Goal: Use online tool/utility: Utilize a website feature to perform a specific function

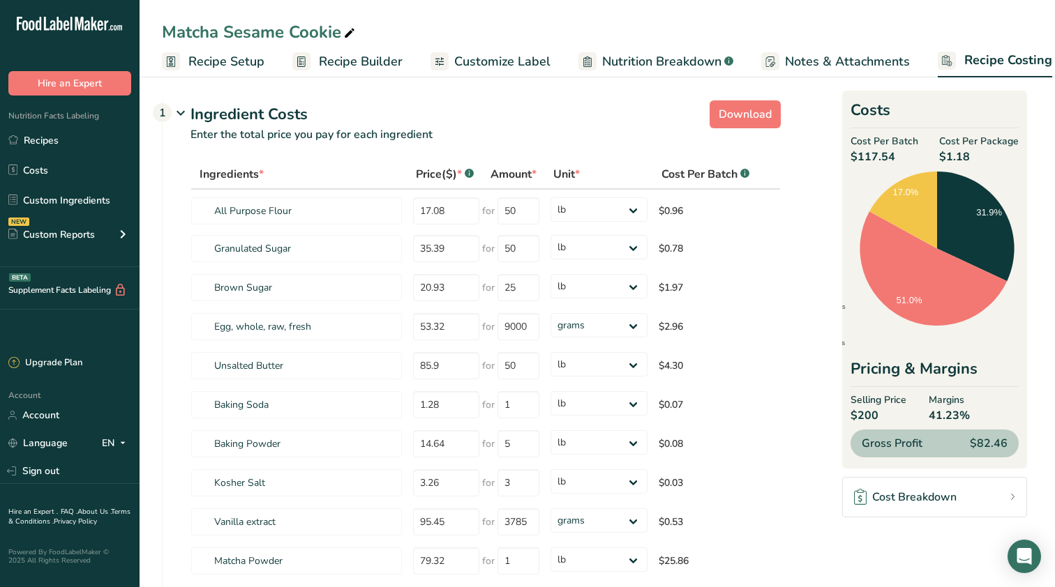
select select "12"
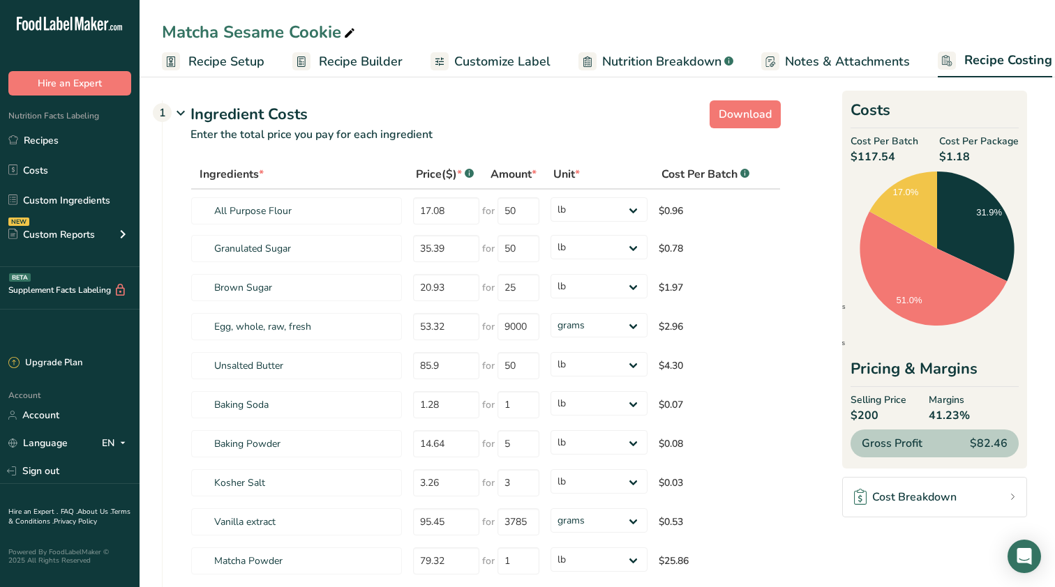
select select "12"
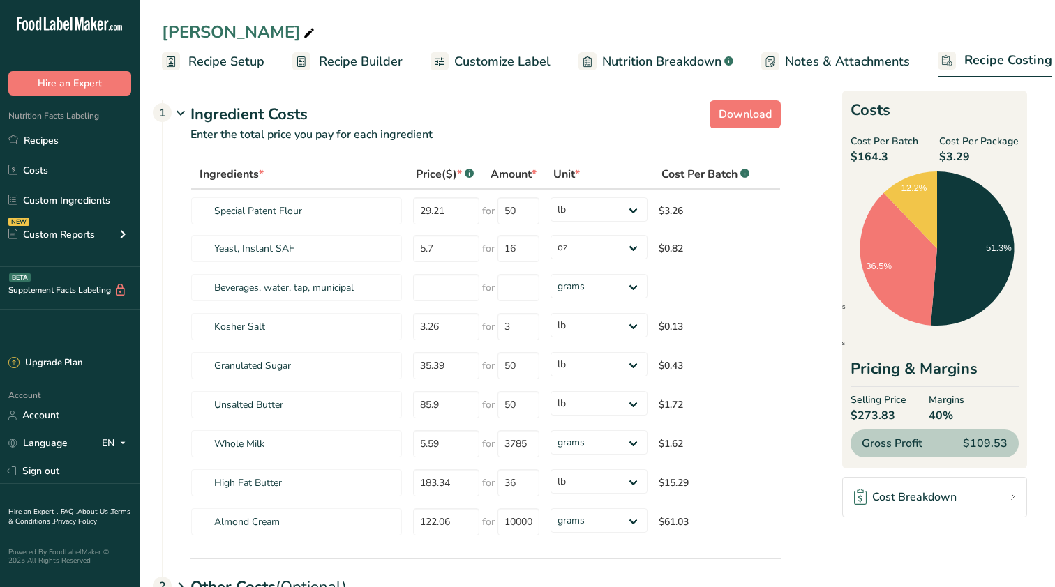
select select "12"
select select "5"
select select "12"
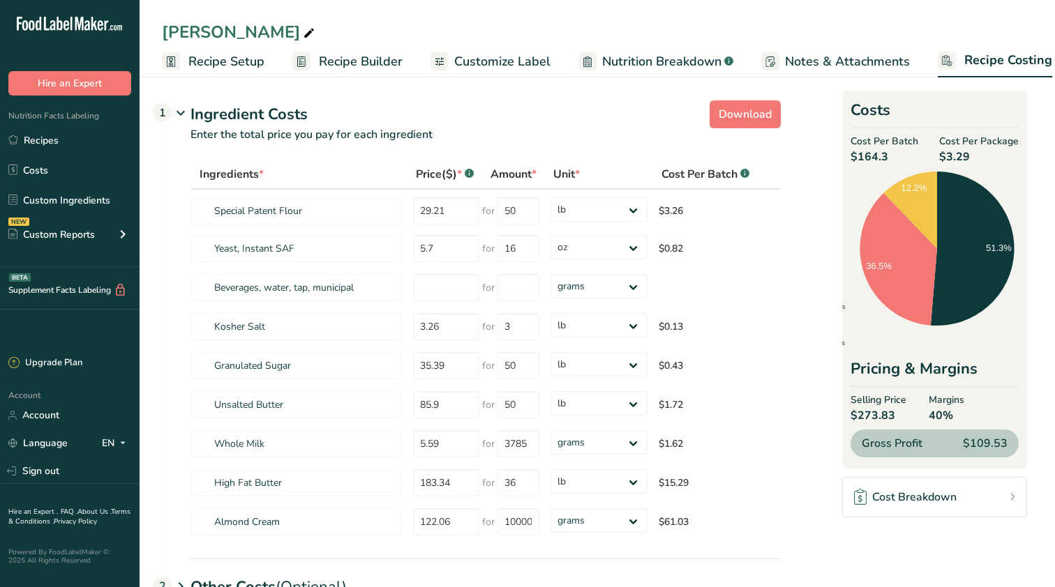
select select "12"
